Goal: Task Accomplishment & Management: Use online tool/utility

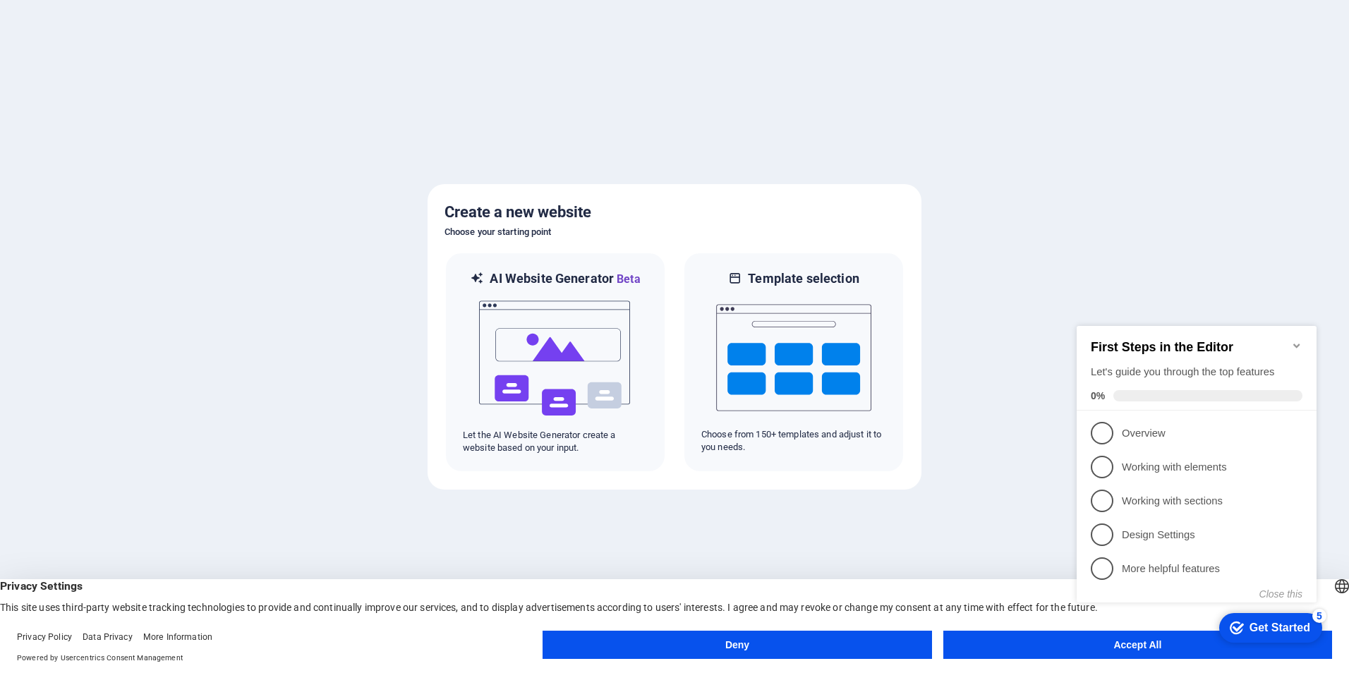
click at [1294, 340] on icon "Minimize checklist" at bounding box center [1296, 345] width 11 height 11
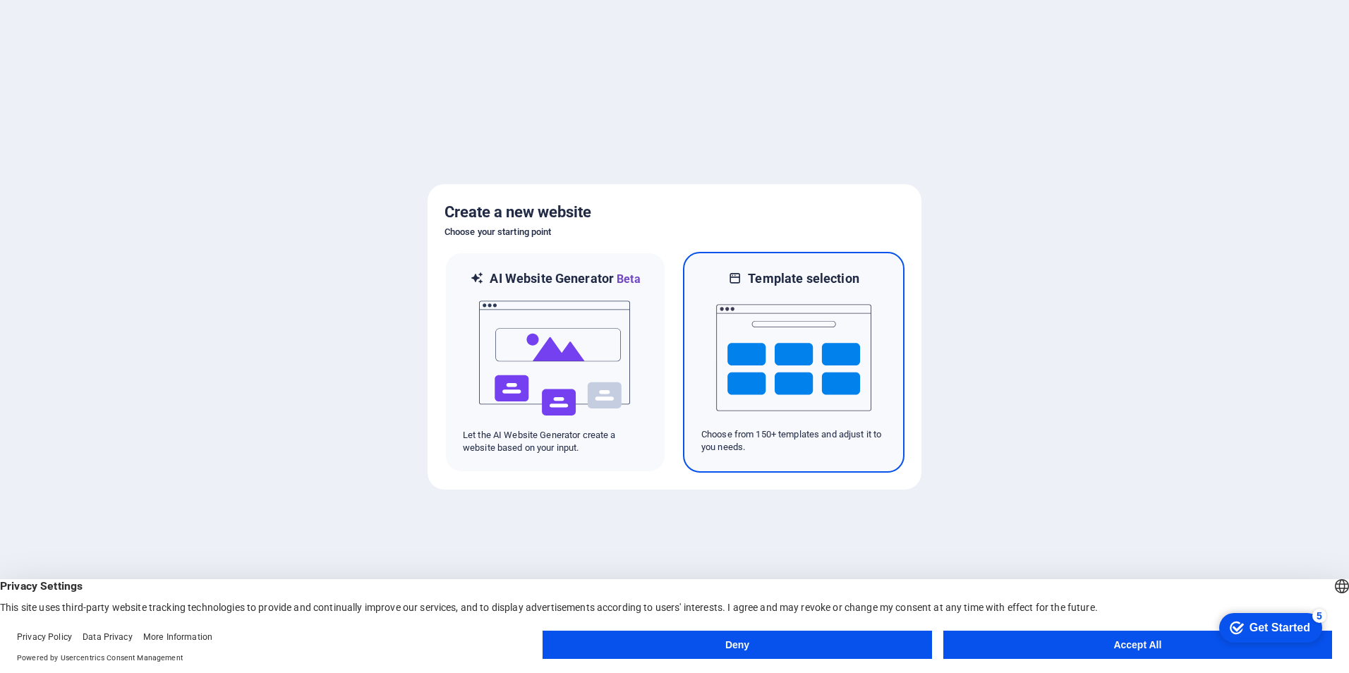
click at [783, 344] on img at bounding box center [793, 357] width 155 height 141
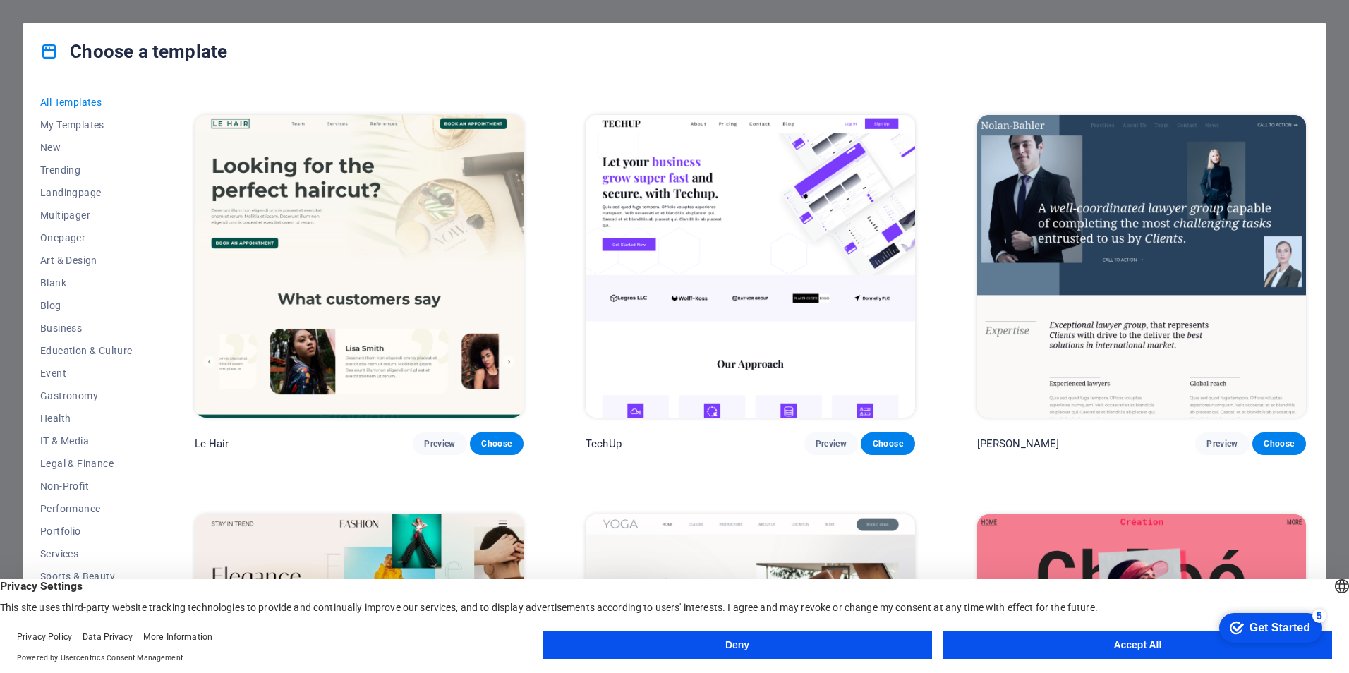
scroll to position [1976, 0]
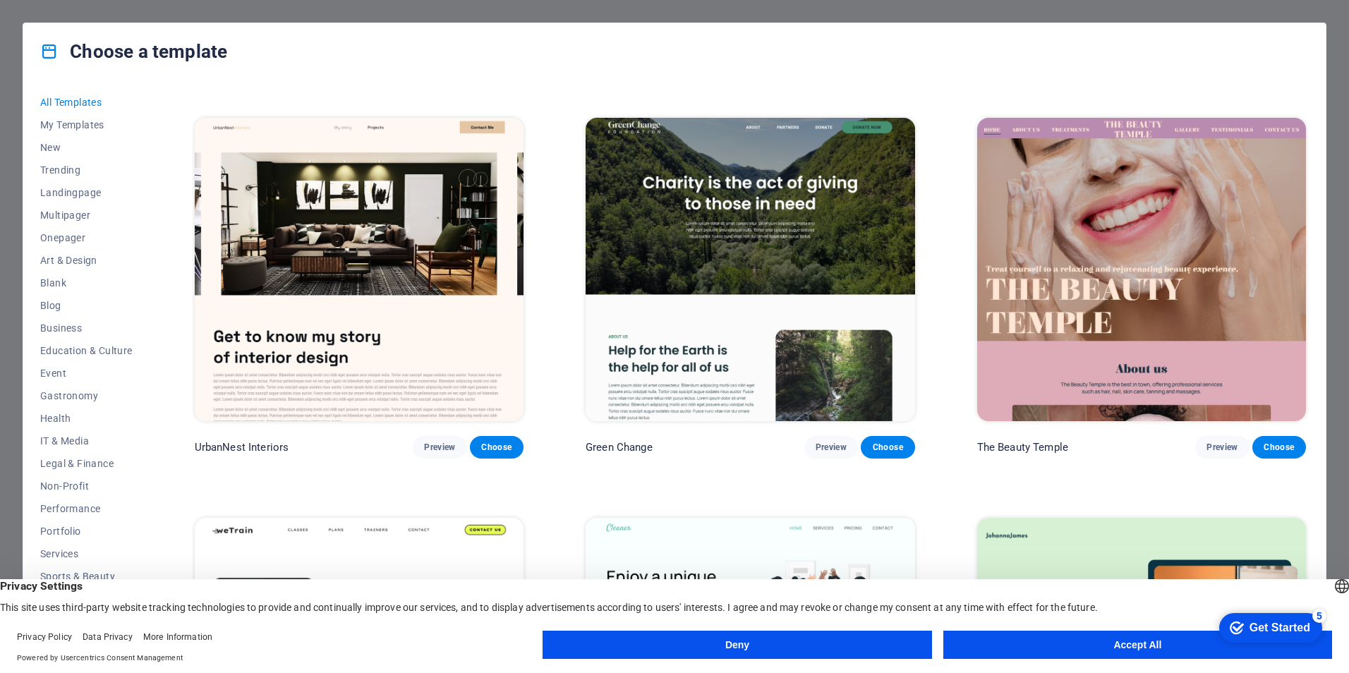
click at [717, 279] on img at bounding box center [750, 269] width 329 height 303
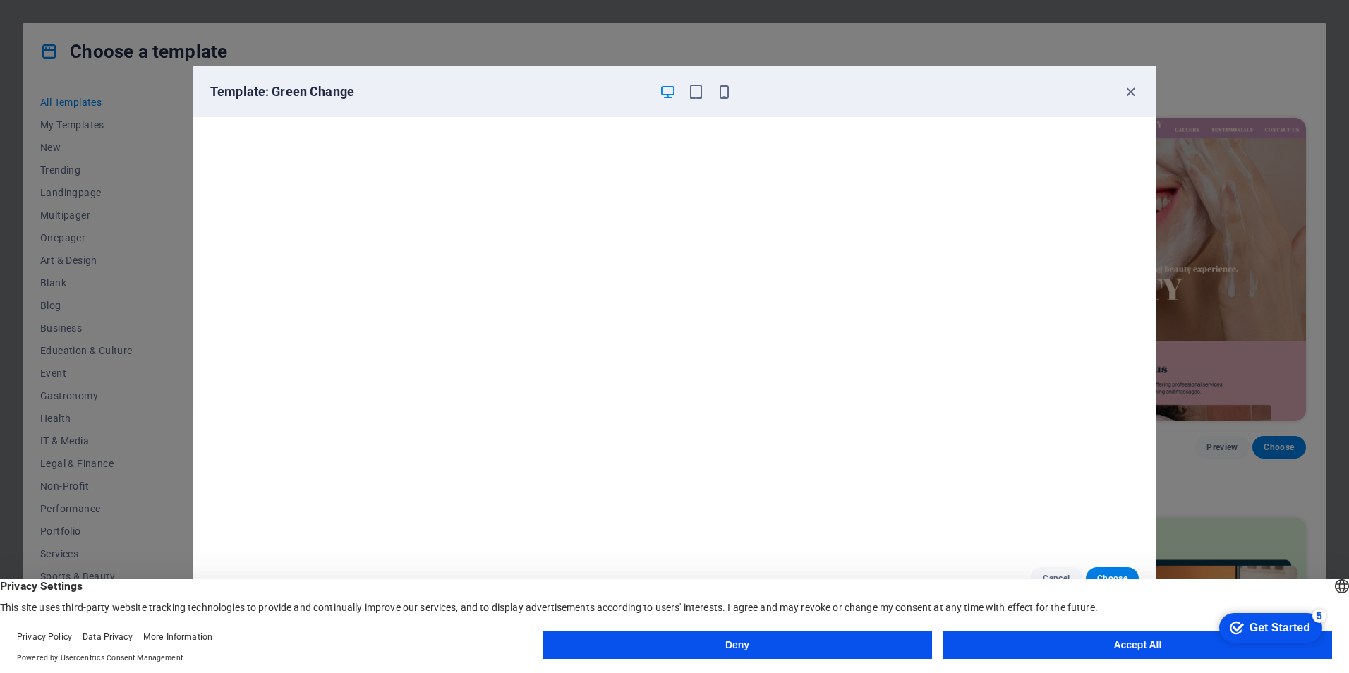
drag, startPoint x: 1057, startPoint y: 644, endPoint x: 929, endPoint y: 580, distance: 142.6
click at [1056, 642] on button "Accept All" at bounding box center [1137, 645] width 389 height 28
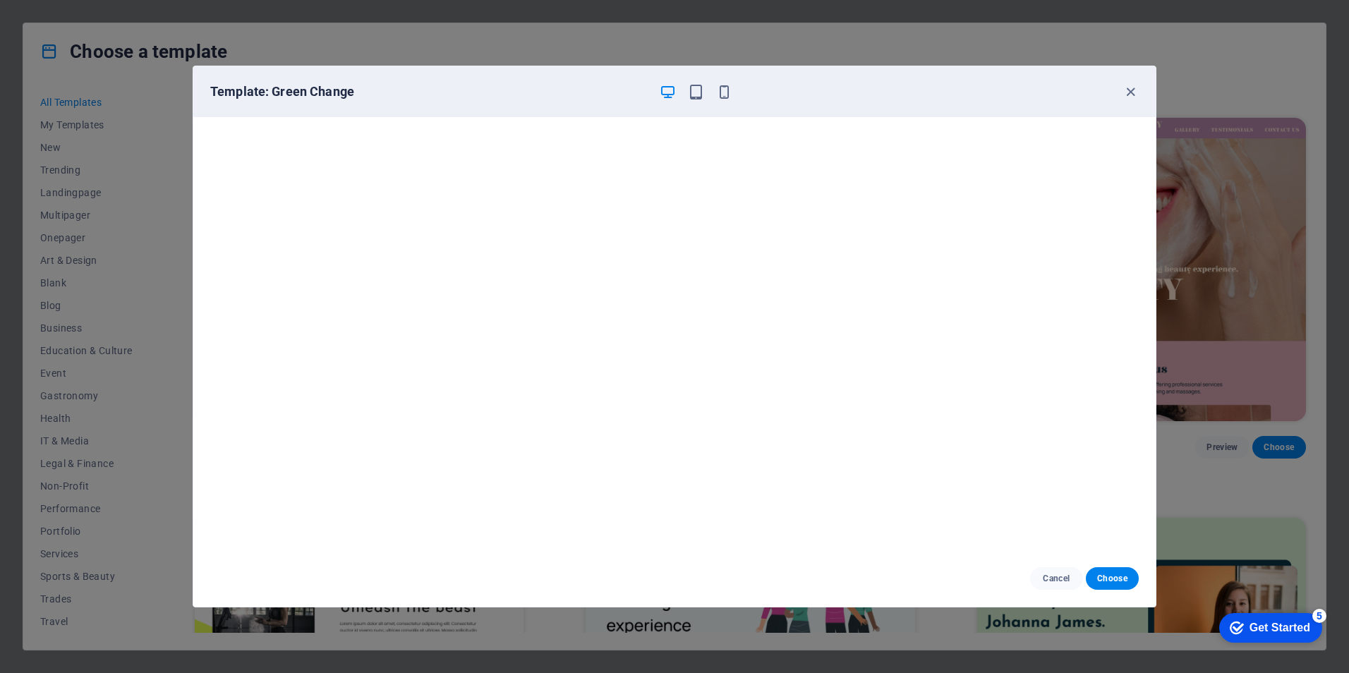
scroll to position [0, 0]
click at [1113, 572] on button "Choose" at bounding box center [1112, 578] width 53 height 23
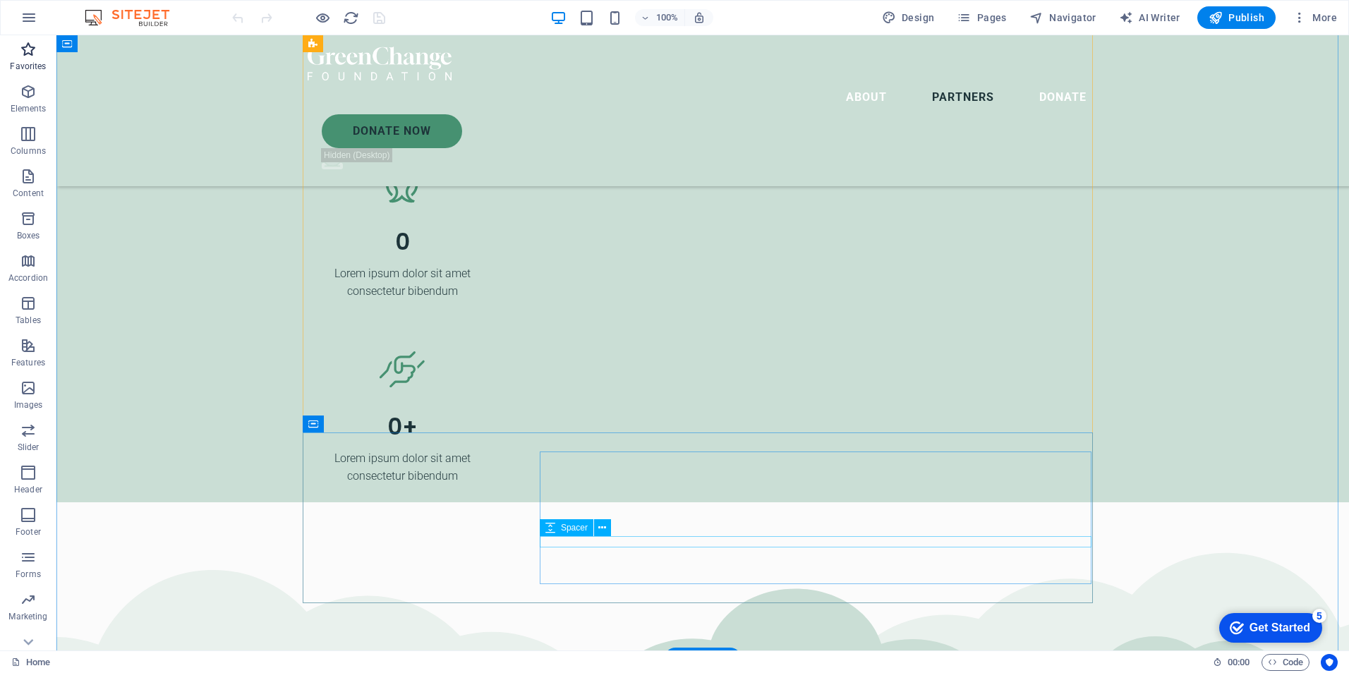
scroll to position [3902, 0]
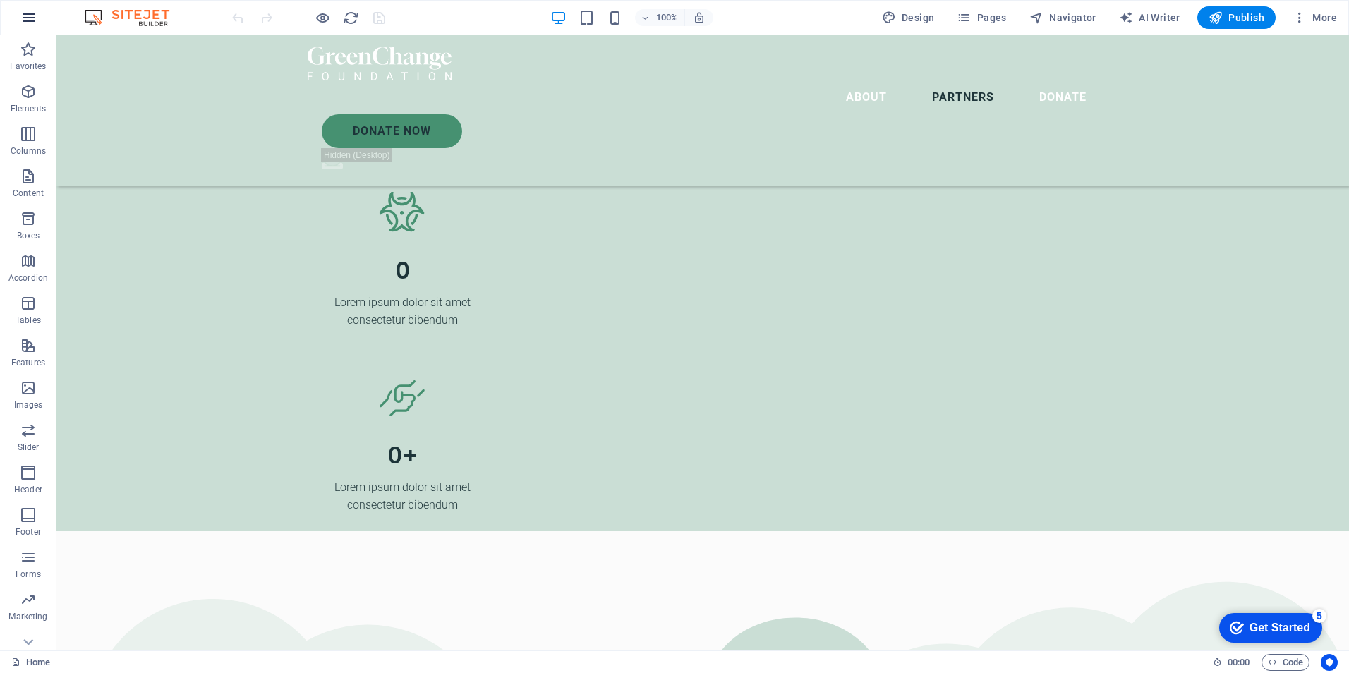
click at [22, 15] on icon "button" at bounding box center [28, 17] width 17 height 17
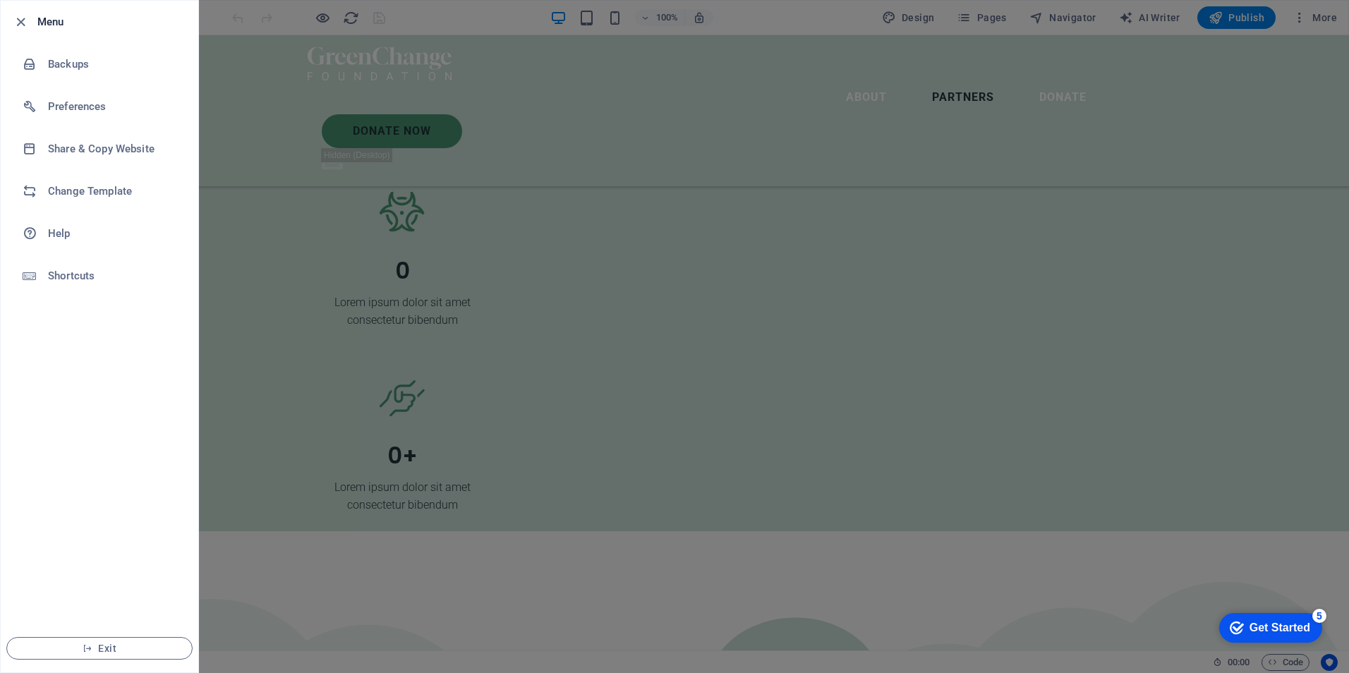
click at [224, 236] on div at bounding box center [674, 336] width 1349 height 673
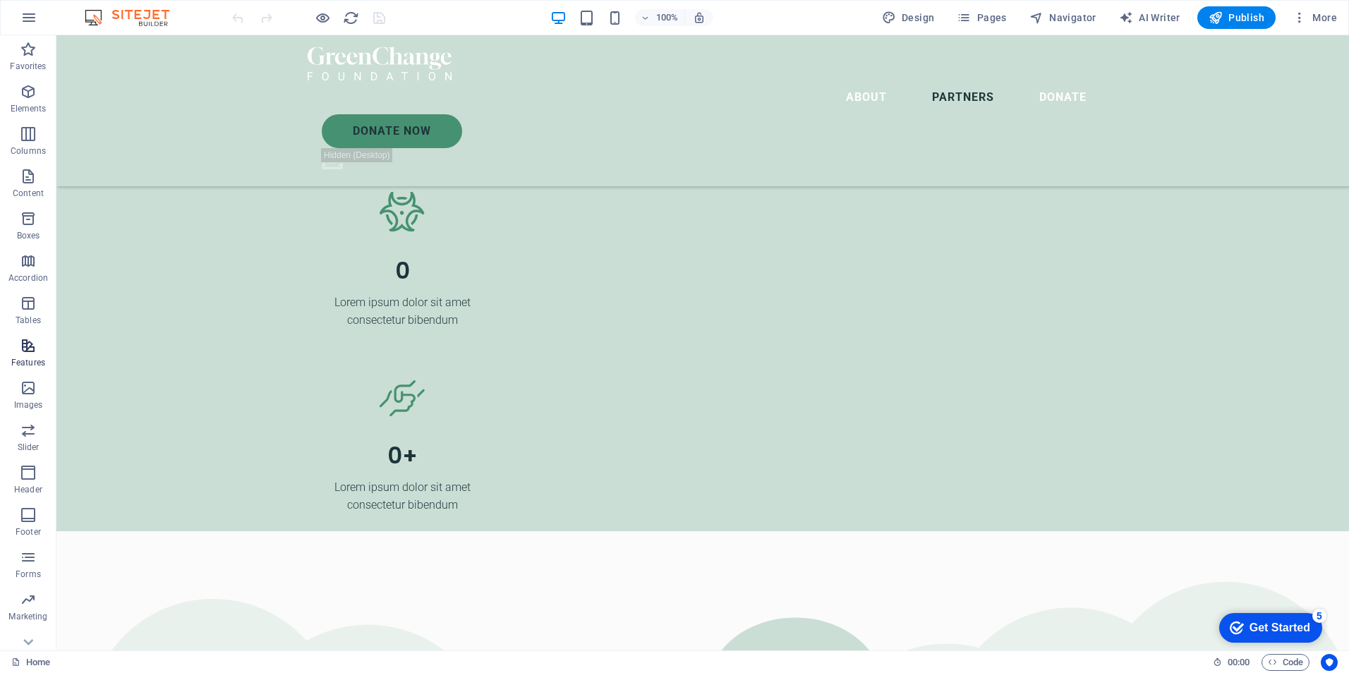
click at [30, 356] on span "Features" at bounding box center [28, 354] width 56 height 34
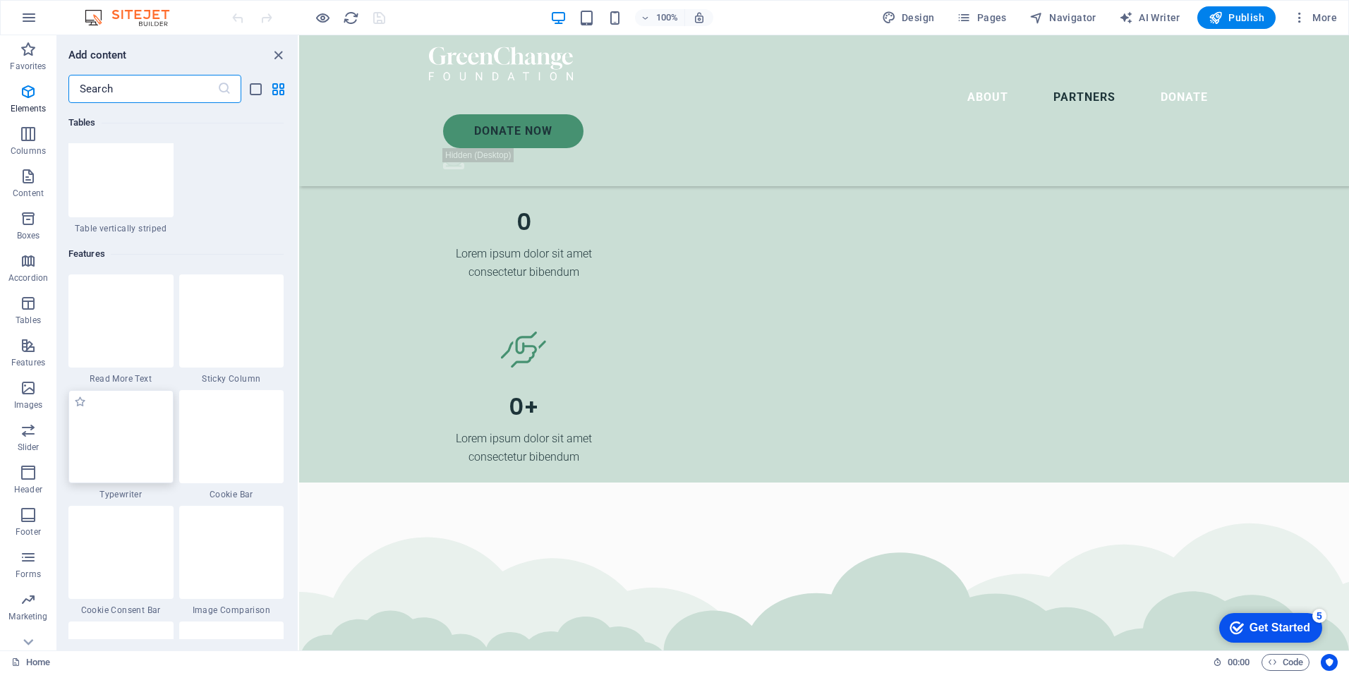
scroll to position [5501, 0]
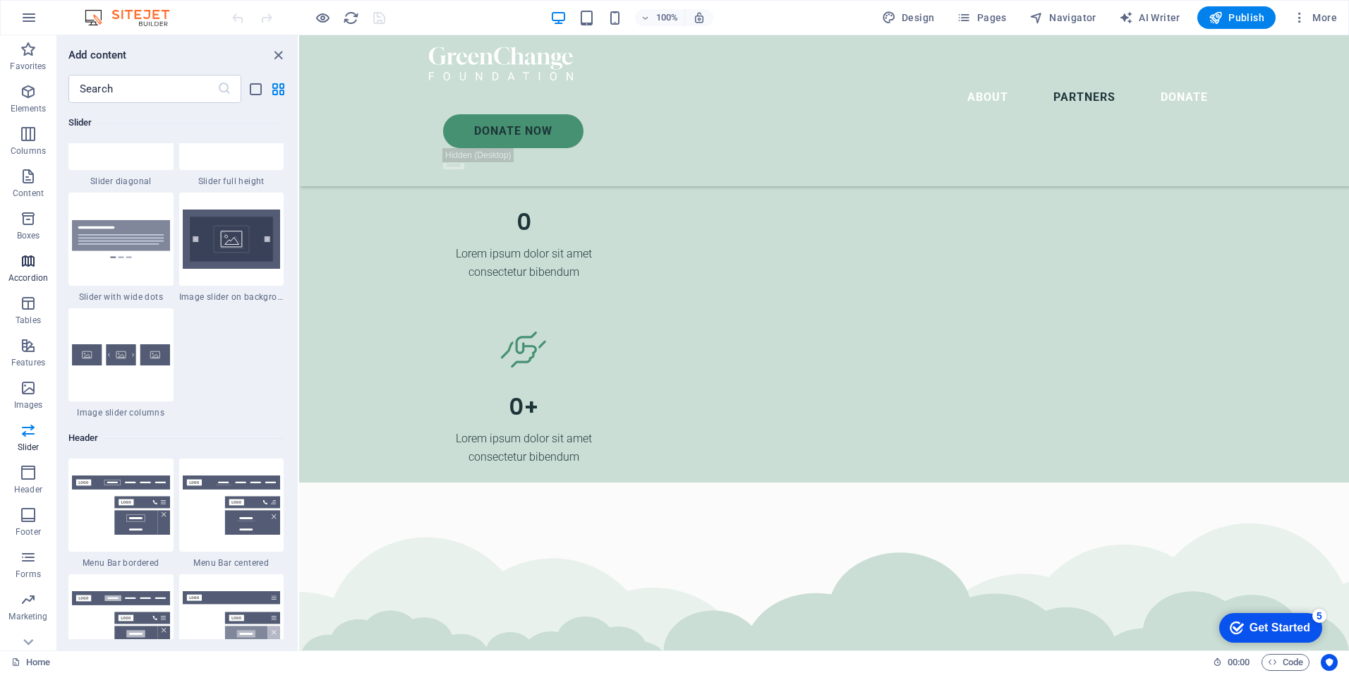
click at [12, 251] on button "Accordion" at bounding box center [28, 268] width 56 height 42
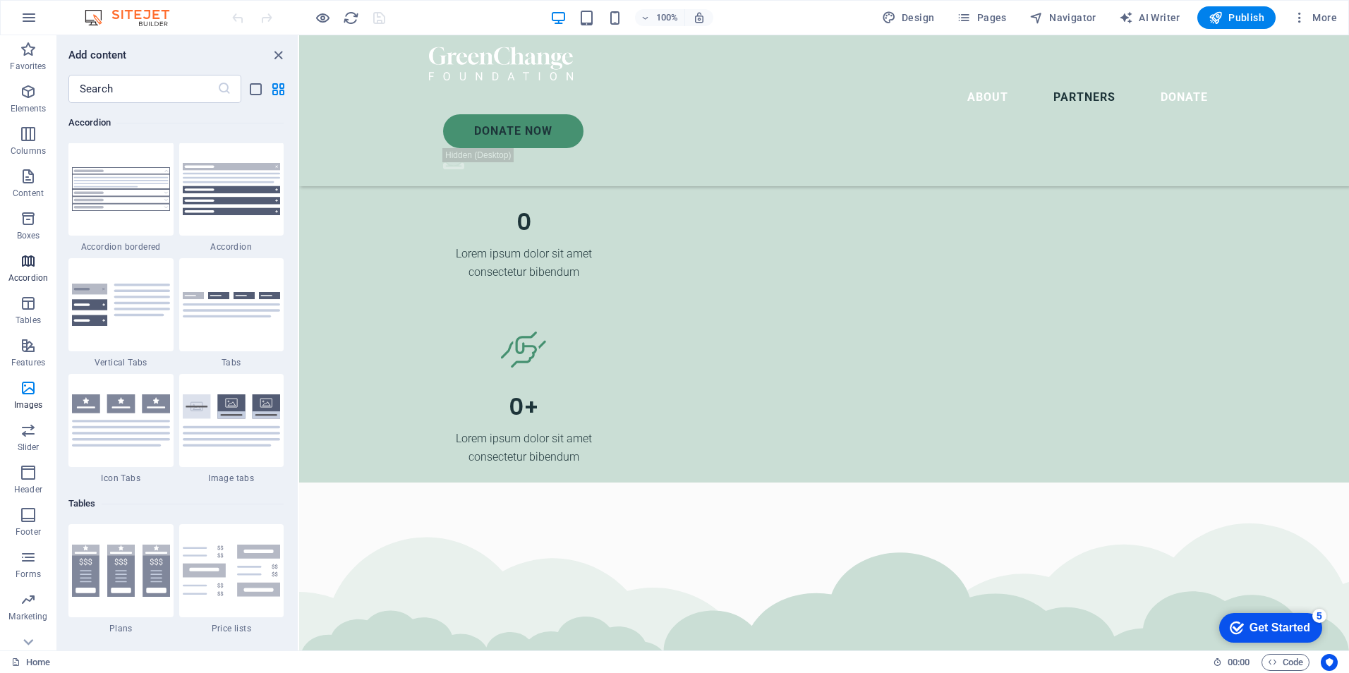
scroll to position [4506, 0]
click at [111, 309] on img at bounding box center [121, 305] width 98 height 42
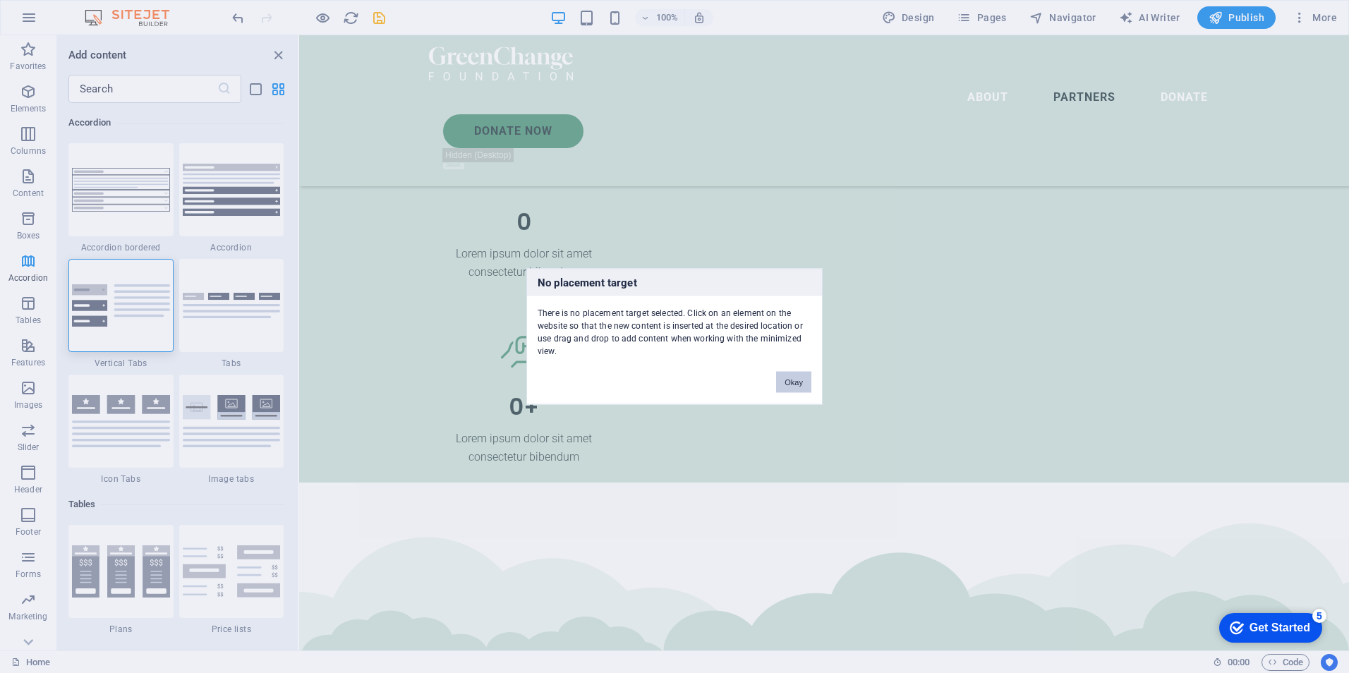
click at [794, 383] on button "Okay" at bounding box center [793, 382] width 35 height 21
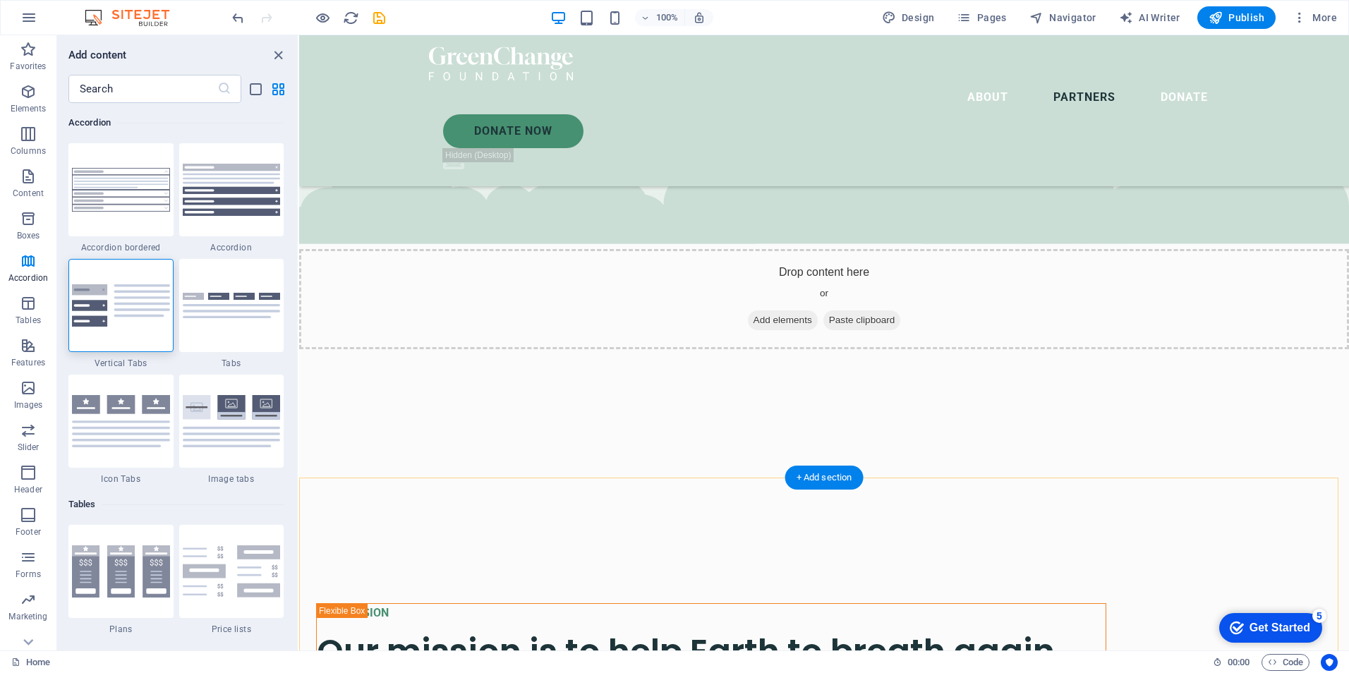
scroll to position [4326, 0]
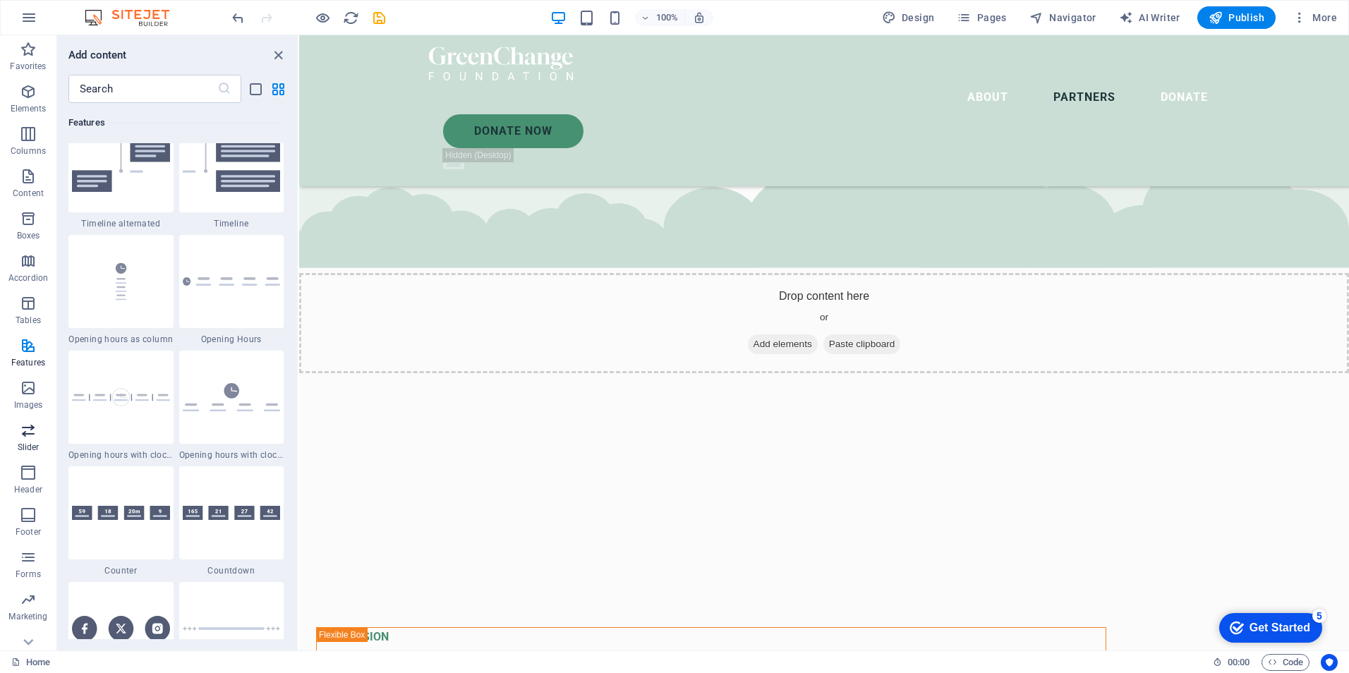
drag, startPoint x: 20, startPoint y: 440, endPoint x: 32, endPoint y: 435, distance: 13.6
click at [21, 440] on span "Slider" at bounding box center [28, 439] width 56 height 34
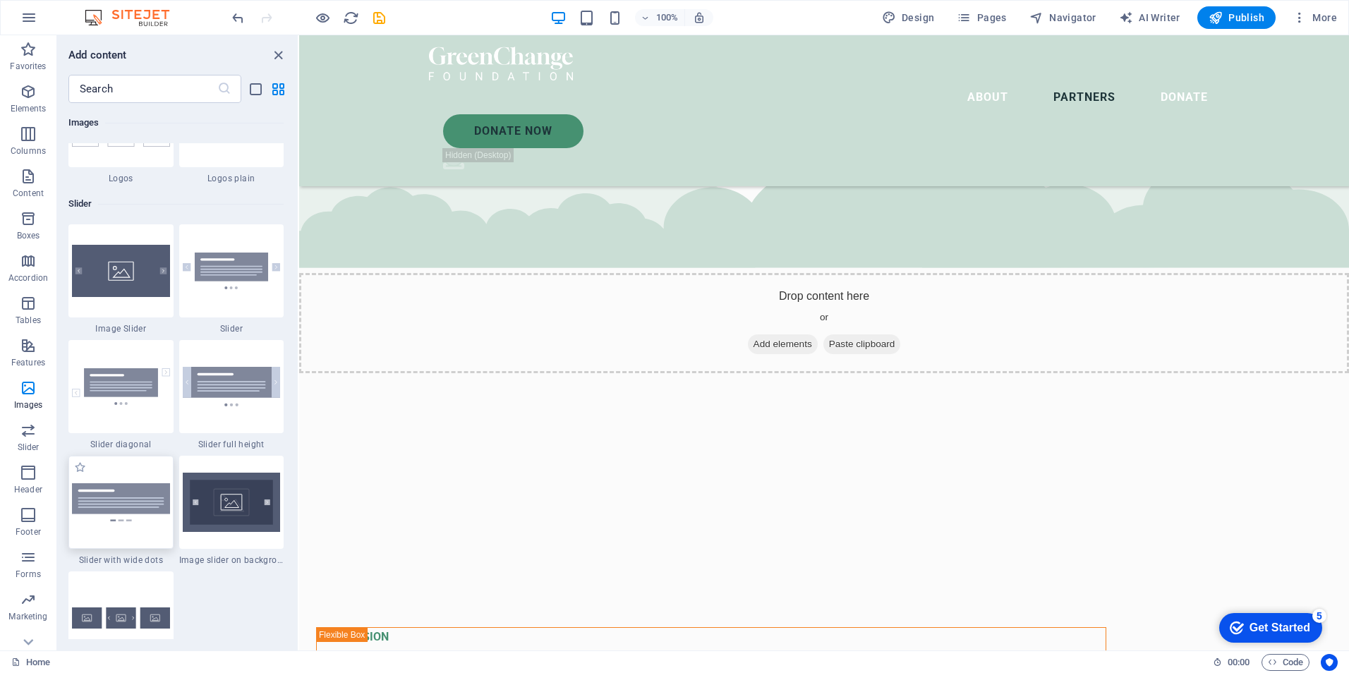
scroll to position [8000, 0]
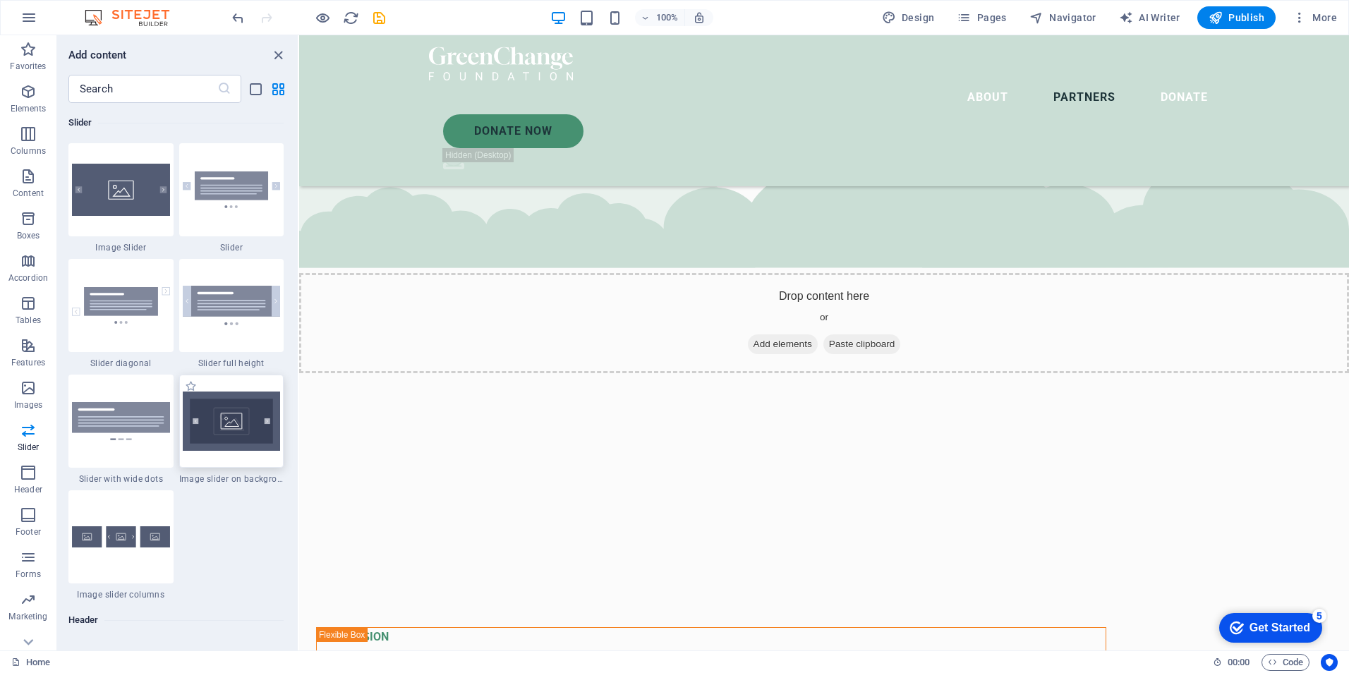
click at [243, 423] on img at bounding box center [232, 421] width 98 height 59
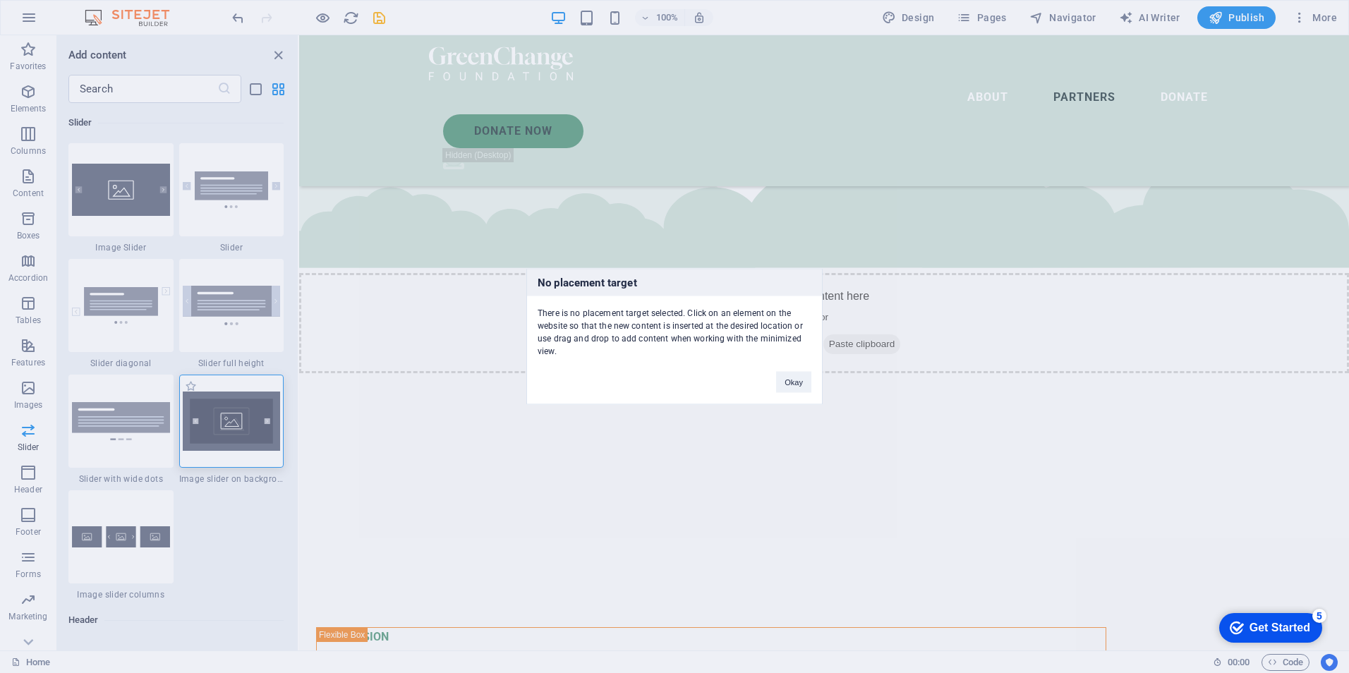
scroll to position [4114, 0]
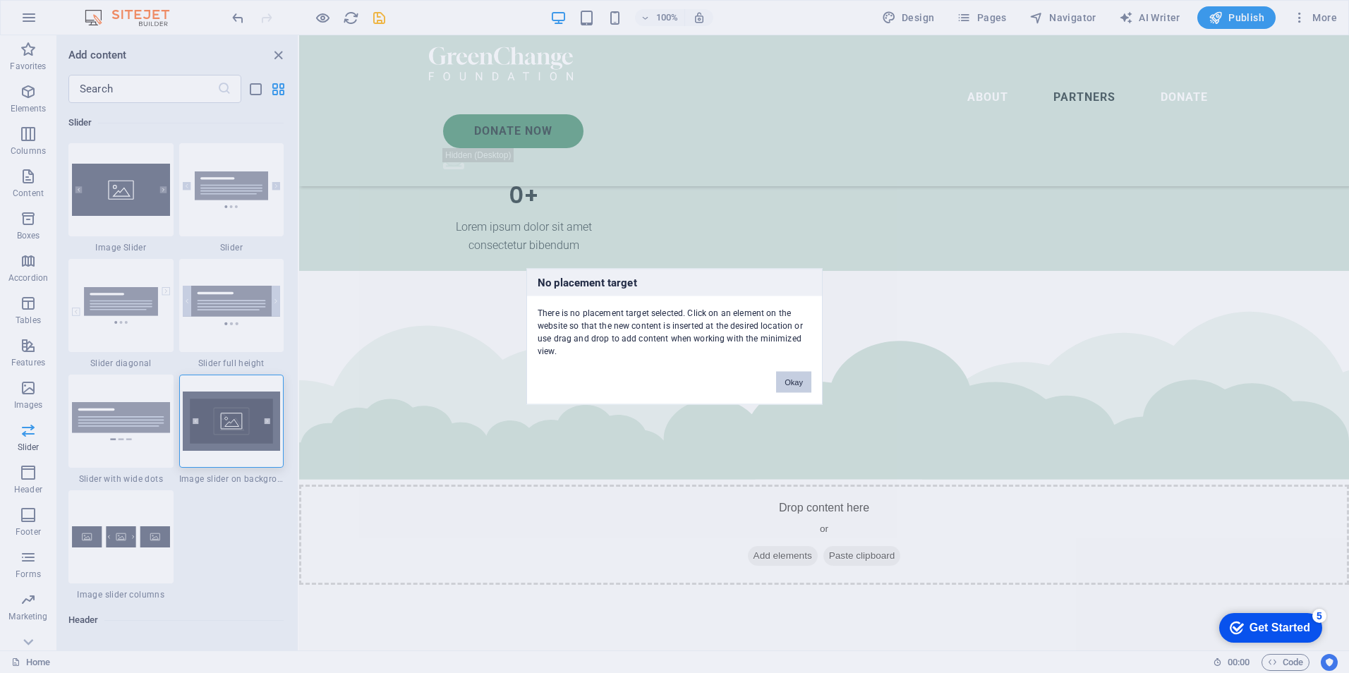
click at [793, 377] on button "Okay" at bounding box center [793, 382] width 35 height 21
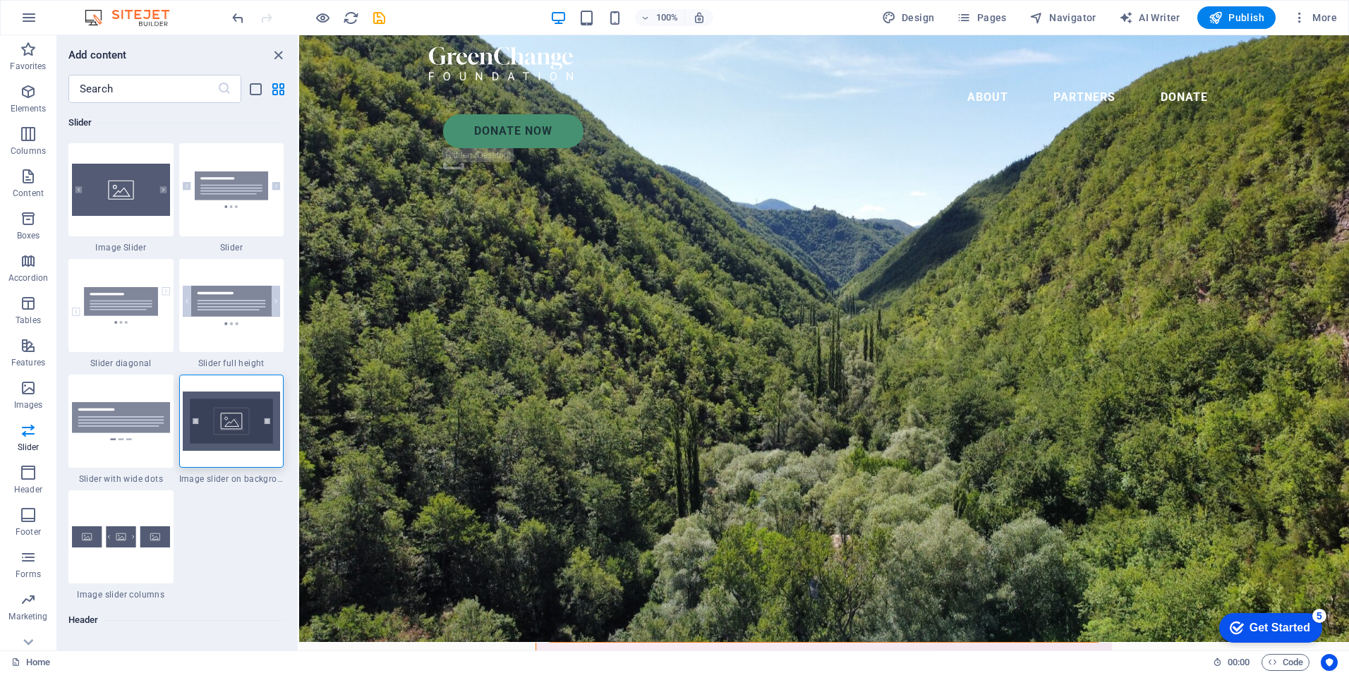
scroll to position [0, 0]
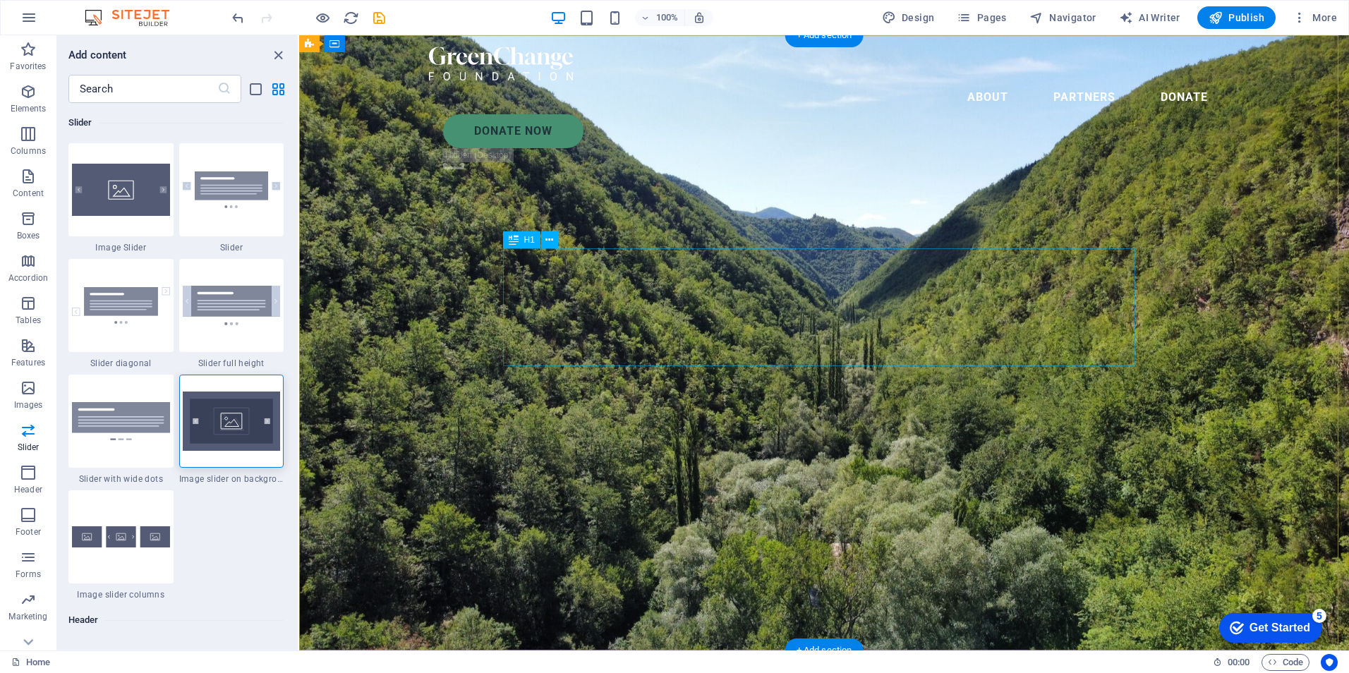
drag, startPoint x: 1044, startPoint y: 272, endPoint x: 966, endPoint y: 284, distance: 79.1
